Goal: Transaction & Acquisition: Download file/media

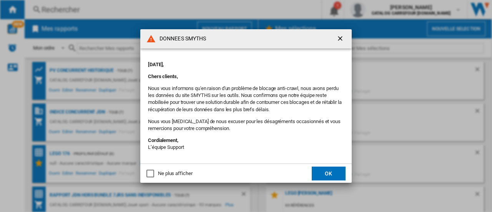
click at [327, 171] on button "OK" at bounding box center [329, 173] width 34 height 14
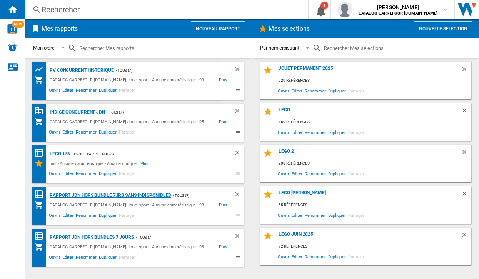
click at [83, 195] on div "Rapport JDN Hors bundle 7Jrs sans indisponibles" at bounding box center [109, 196] width 123 height 10
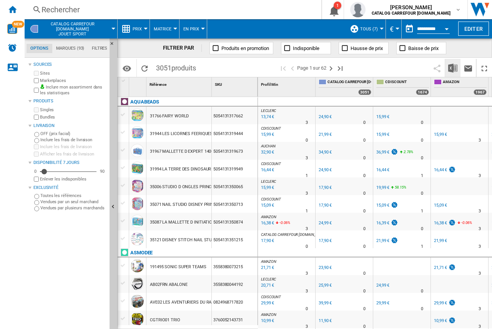
click at [453, 69] on img "Télécharger au format Excel" at bounding box center [452, 67] width 9 height 9
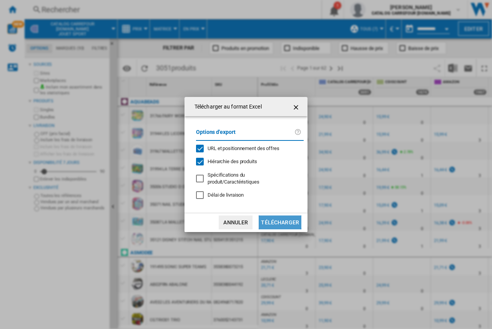
click at [278, 211] on button "Télécharger" at bounding box center [280, 222] width 43 height 14
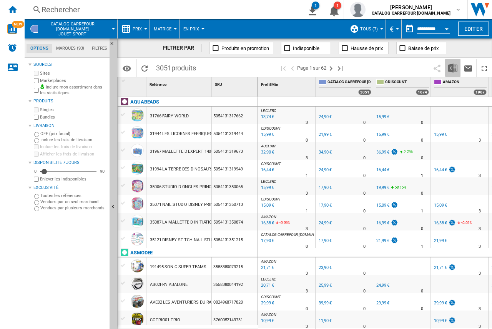
click at [454, 66] on img "Télécharger au format Excel" at bounding box center [452, 67] width 9 height 9
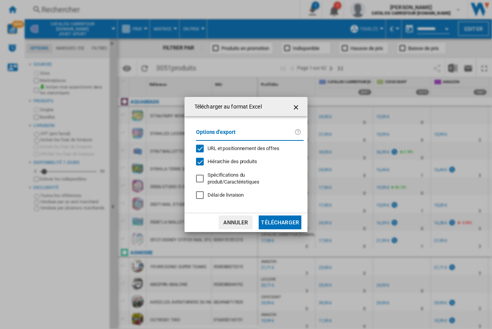
click at [271, 211] on button "Télécharger" at bounding box center [280, 222] width 43 height 14
